Goal: Find specific page/section: Find specific page/section

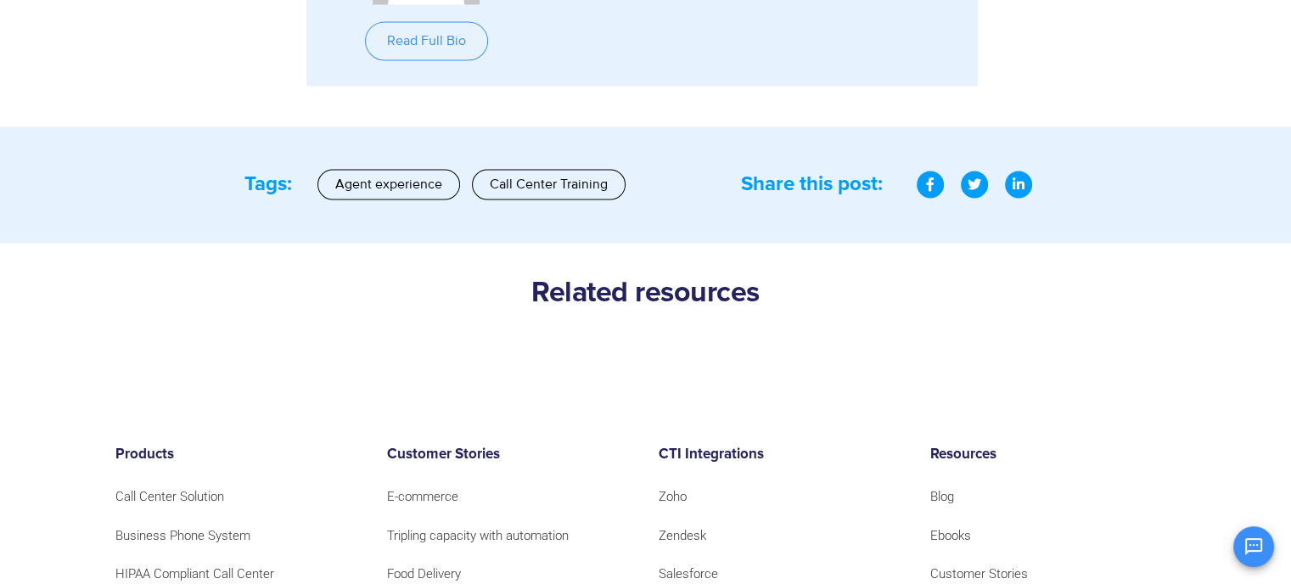
scroll to position [2716, 0]
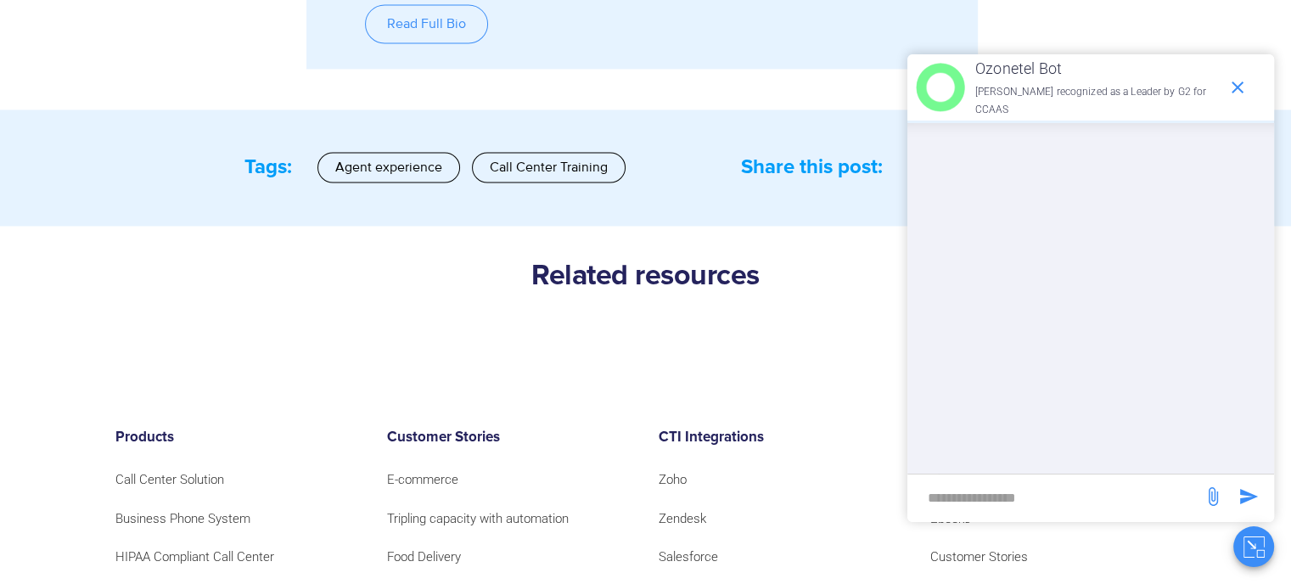
click at [1025, 486] on input "new-msg-input" at bounding box center [1055, 497] width 278 height 29
click at [1014, 503] on input "new-msg-input" at bounding box center [1055, 497] width 278 height 29
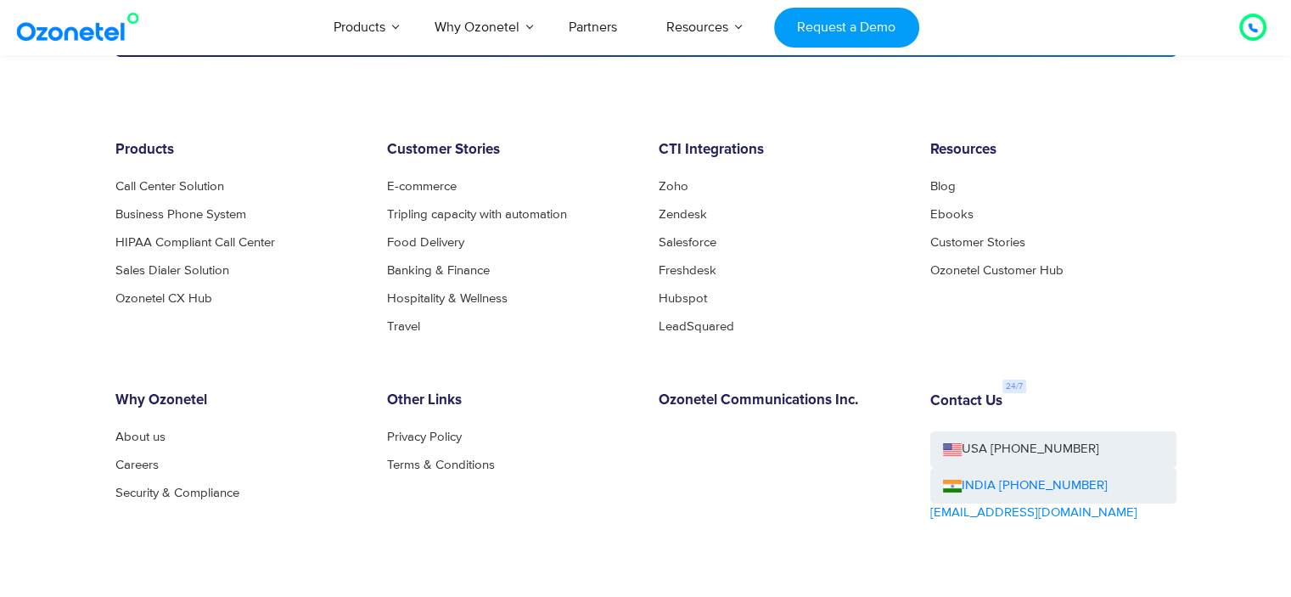
scroll to position [6090, 0]
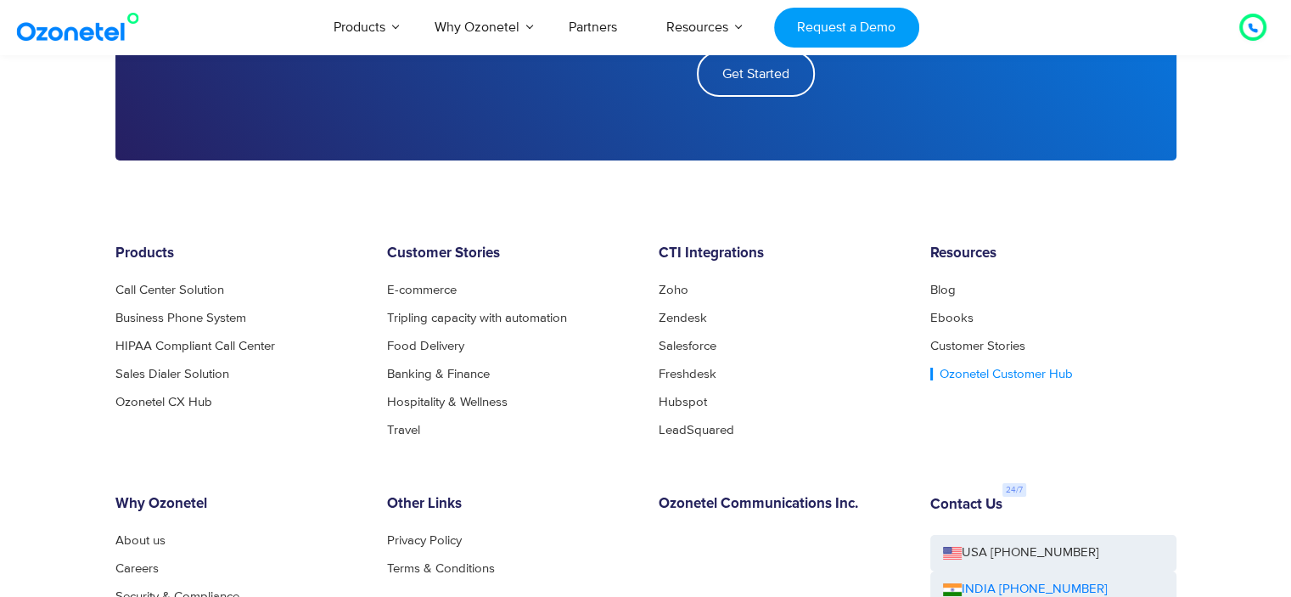
click at [986, 368] on link "Ozonetel Customer Hub" at bounding box center [1001, 374] width 143 height 13
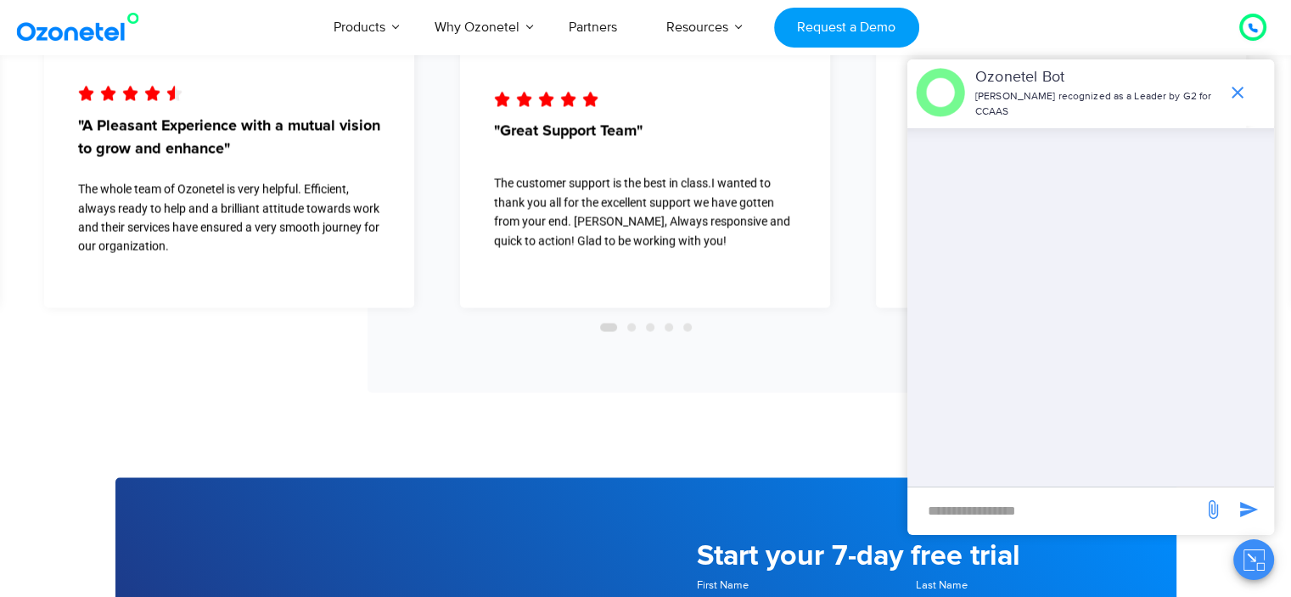
scroll to position [2835, 0]
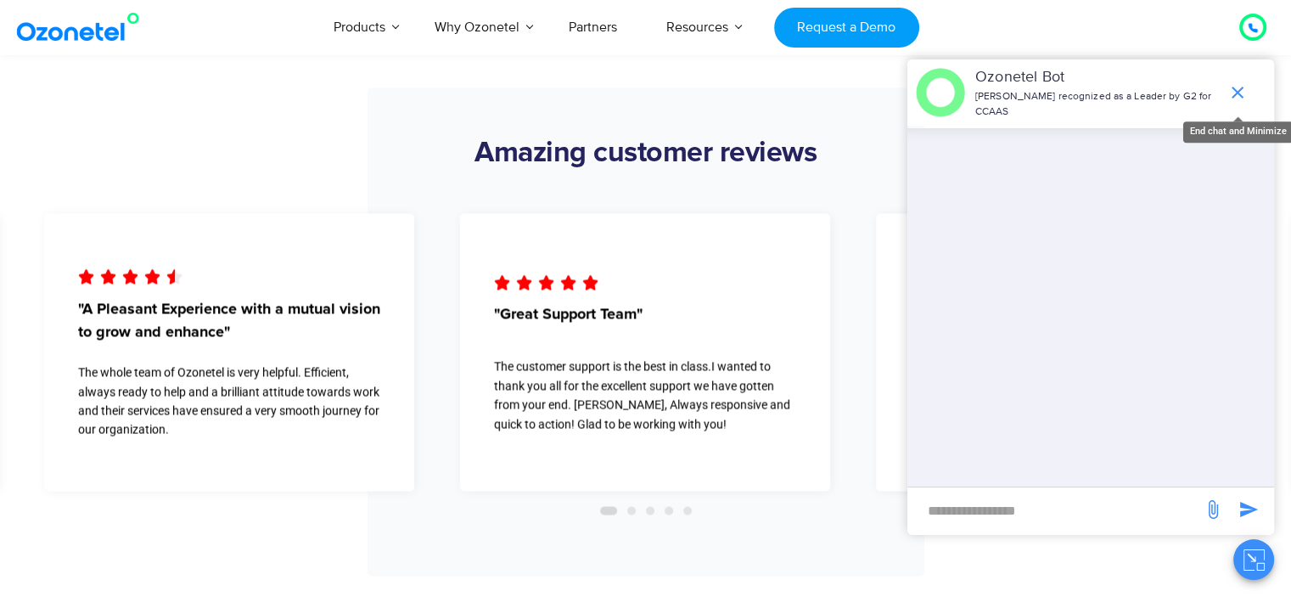
click at [1239, 93] on icon "end chat or minimize" at bounding box center [1238, 92] width 20 height 20
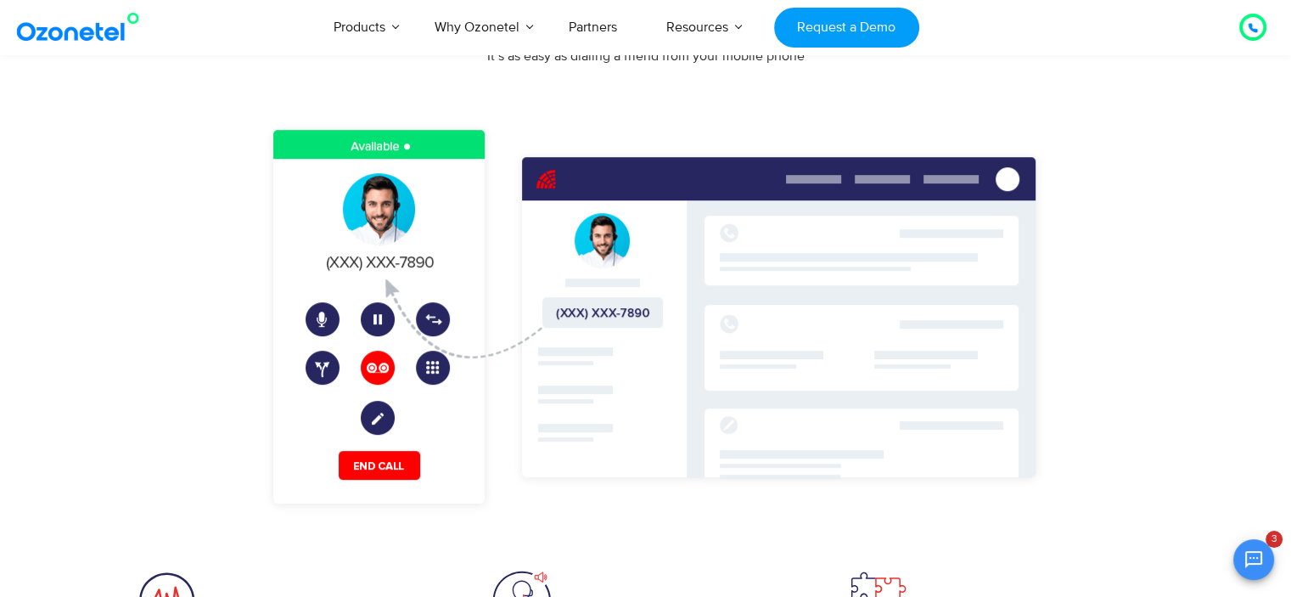
scroll to position [798, 0]
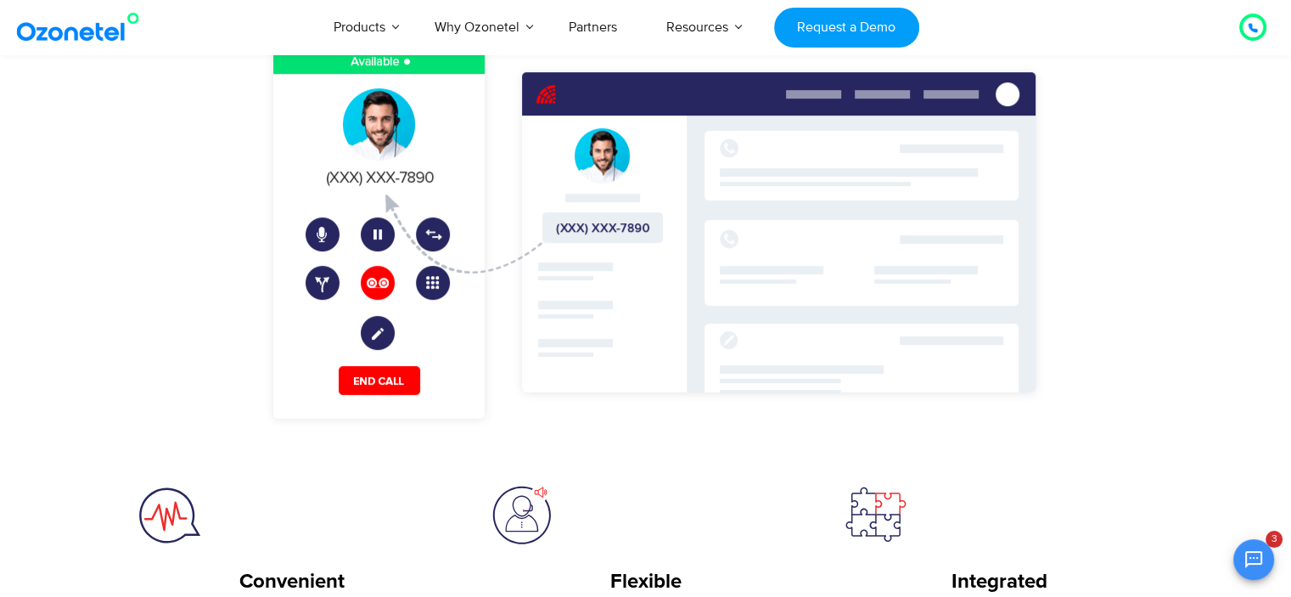
click at [1250, 24] on icon at bounding box center [1253, 28] width 8 height 8
click at [1249, 559] on icon "Open chat" at bounding box center [1254, 559] width 20 height 20
